Goal: Transaction & Acquisition: Purchase product/service

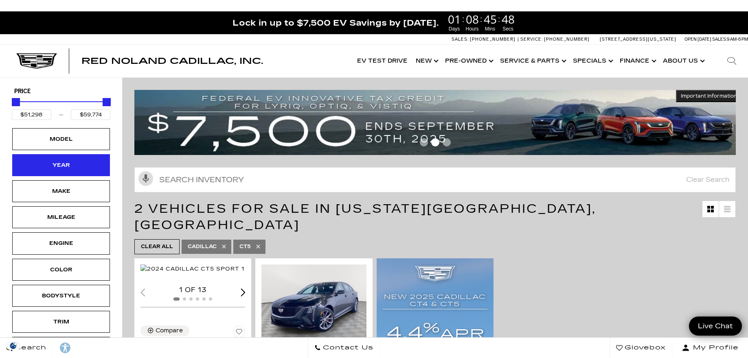
click at [83, 163] on div "Year" at bounding box center [61, 165] width 98 height 22
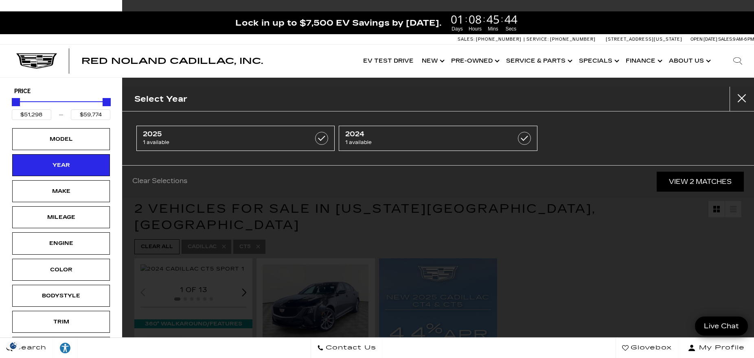
click at [217, 192] on div "Clear Selections View 2 Matches" at bounding box center [438, 181] width 632 height 33
click at [72, 136] on div "Model" at bounding box center [61, 139] width 41 height 9
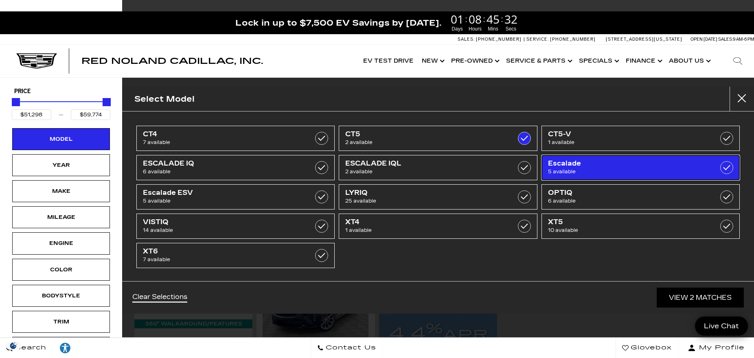
click at [558, 167] on span "Escalade" at bounding box center [627, 164] width 158 height 8
type input "$132,685"
checkbox input "true"
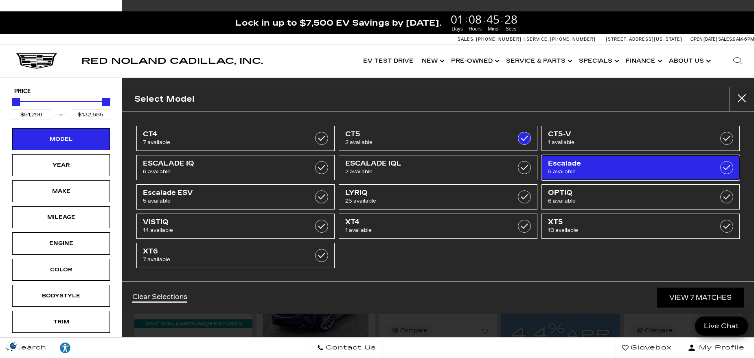
click at [552, 166] on span "Escalade" at bounding box center [627, 164] width 158 height 8
type input "$59,774"
checkbox input "false"
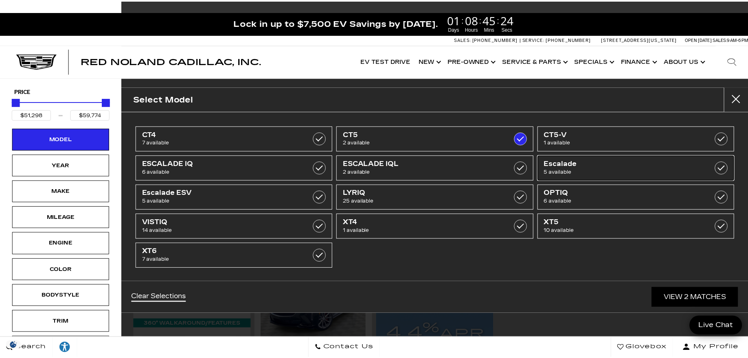
scroll to position [1, 0]
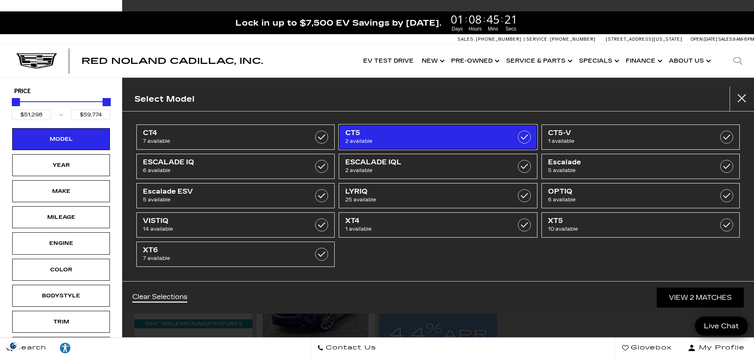
click at [519, 137] on label at bounding box center [524, 137] width 13 height 13
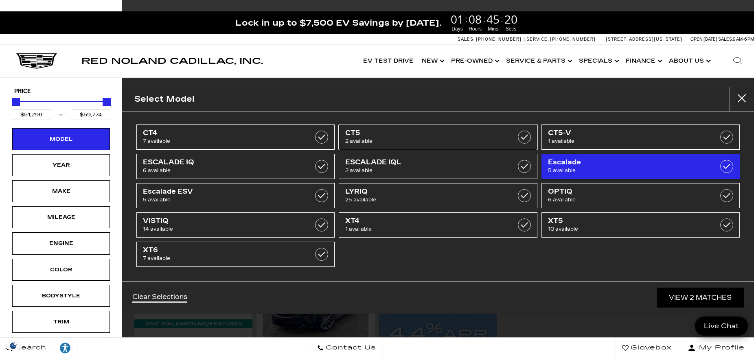
type input "$44,684"
type input "$179,434"
checkbox input "false"
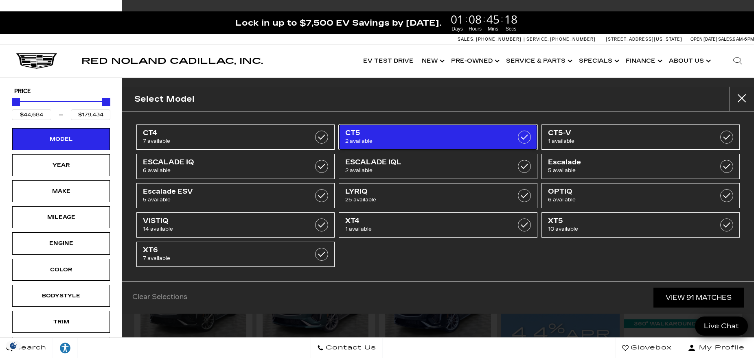
click at [526, 139] on label at bounding box center [524, 137] width 13 height 13
type input "$51,298"
type input "$59,774"
checkbox input "true"
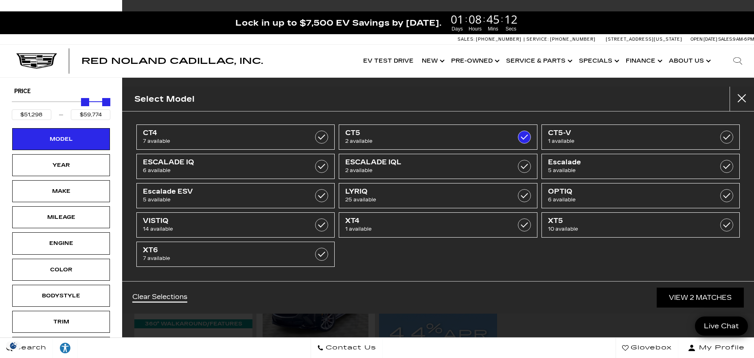
drag, startPoint x: 19, startPoint y: 103, endPoint x: -20, endPoint y: 104, distance: 38.3
drag, startPoint x: 169, startPoint y: 293, endPoint x: 183, endPoint y: 297, distance: 14.2
click at [169, 294] on link "Clear Selections" at bounding box center [159, 298] width 55 height 10
type input "$44,684"
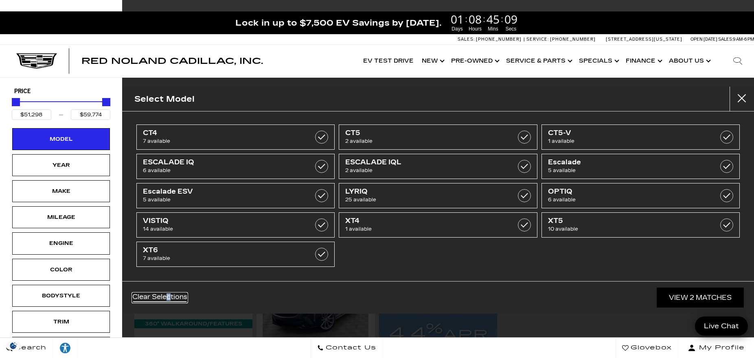
type input "$179,434"
checkbox input "false"
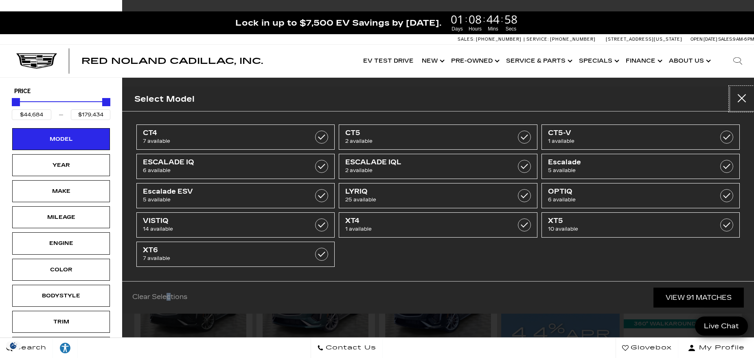
click at [739, 99] on button "close" at bounding box center [742, 99] width 24 height 24
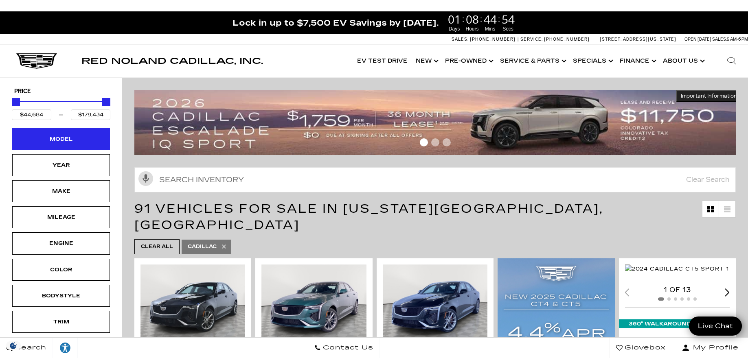
click at [79, 136] on div "Model" at bounding box center [61, 139] width 41 height 9
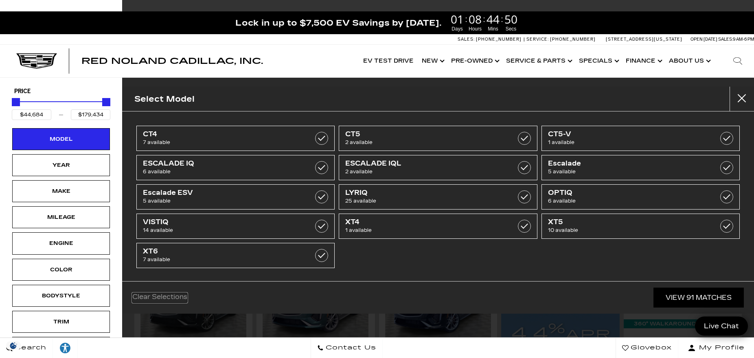
click at [154, 295] on link "Clear Selections" at bounding box center [159, 298] width 55 height 10
click at [150, 66] on div "Red Noland Cadillac, Inc. Accessible Menu EV Test Drive Show New Cadillac Cross…" at bounding box center [377, 61] width 754 height 33
click at [743, 93] on button "Close" at bounding box center [742, 99] width 24 height 24
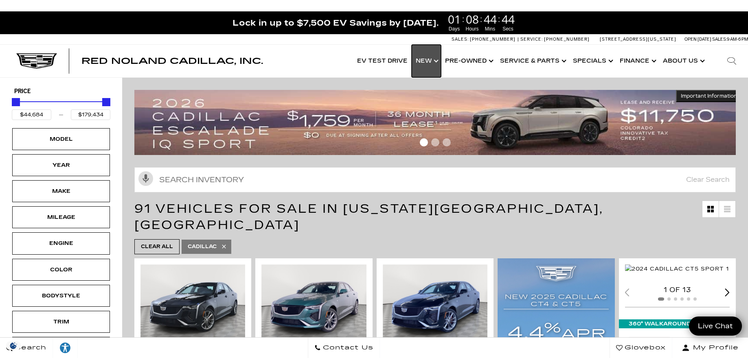
click at [440, 60] on link "Show New" at bounding box center [426, 61] width 29 height 33
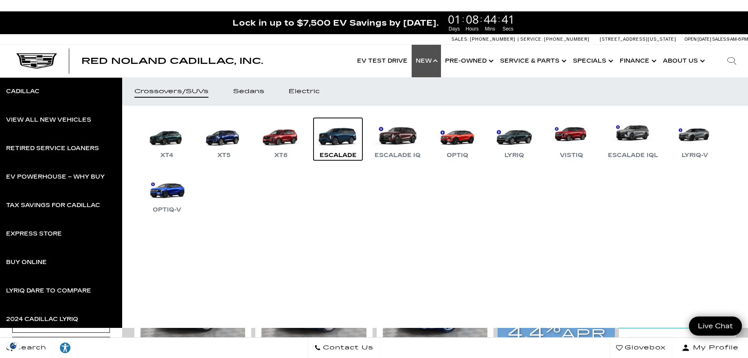
click at [345, 135] on link "Escalade" at bounding box center [338, 139] width 49 height 42
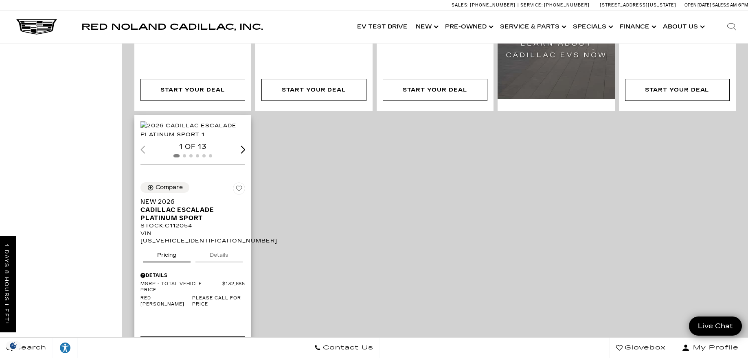
scroll to position [441, 0]
click at [171, 133] on img "1 / 2" at bounding box center [194, 129] width 106 height 18
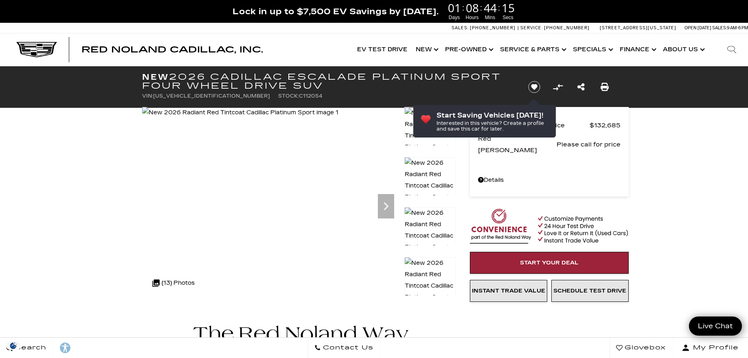
click at [387, 208] on icon "Next" at bounding box center [386, 206] width 16 height 16
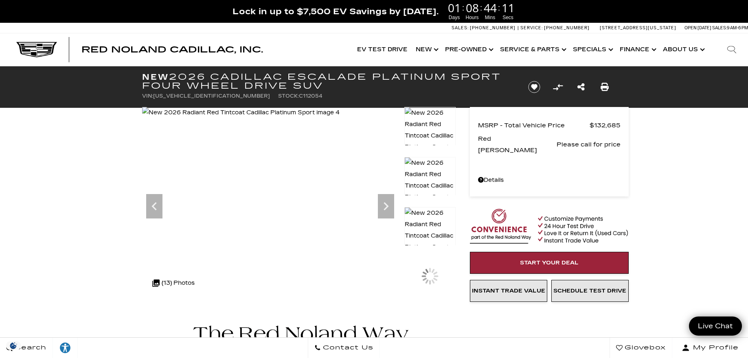
click at [387, 208] on icon "Next" at bounding box center [386, 206] width 16 height 16
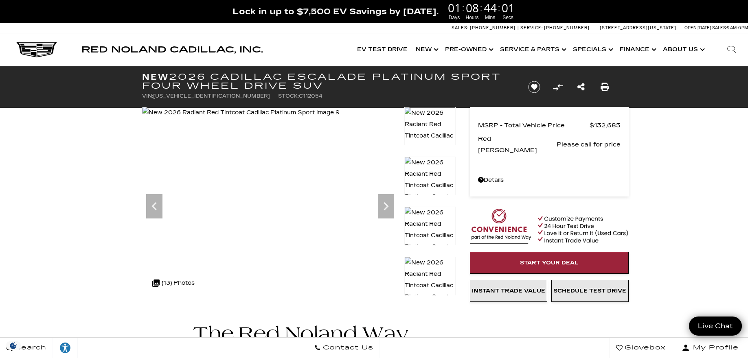
click at [387, 208] on icon "Next" at bounding box center [386, 206] width 16 height 16
click at [343, 119] on img at bounding box center [242, 112] width 200 height 11
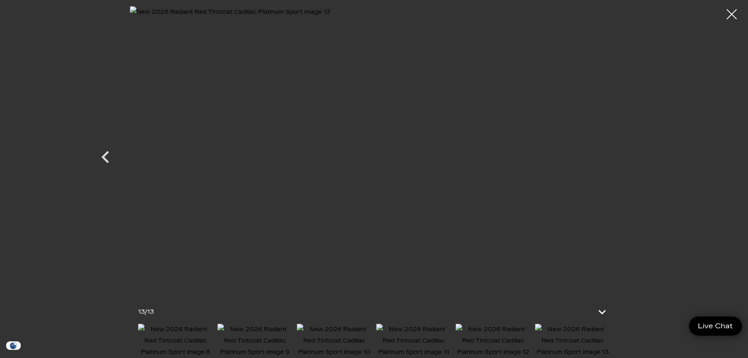
click at [387, 208] on img at bounding box center [374, 149] width 489 height 287
click at [112, 161] on icon "Previous" at bounding box center [105, 157] width 24 height 24
click at [735, 18] on div at bounding box center [732, 15] width 22 height 22
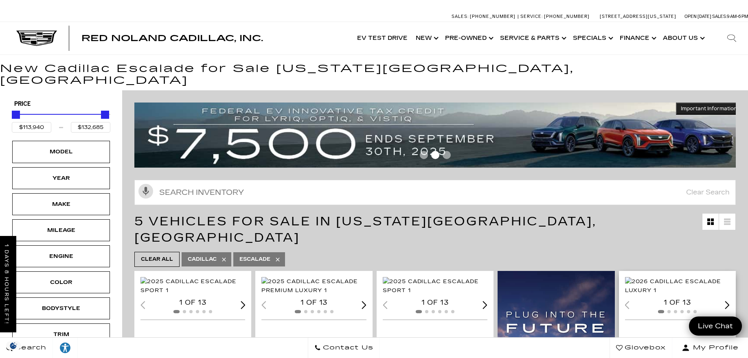
click at [671, 290] on img "1 / 2" at bounding box center [678, 286] width 106 height 18
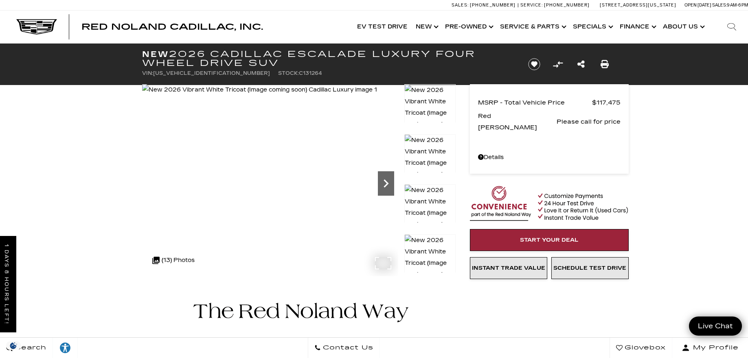
click at [385, 179] on icon "Next" at bounding box center [386, 184] width 16 height 16
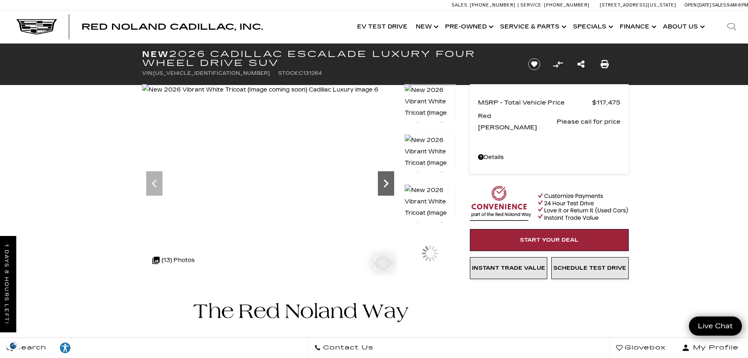
click at [385, 179] on icon "Next" at bounding box center [386, 184] width 16 height 16
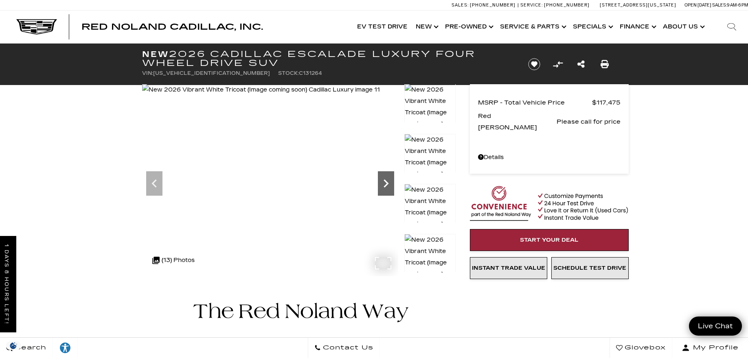
click at [385, 179] on icon "Next" at bounding box center [386, 184] width 16 height 16
click at [381, 96] on img at bounding box center [261, 89] width 239 height 11
